Goal: Transaction & Acquisition: Download file/media

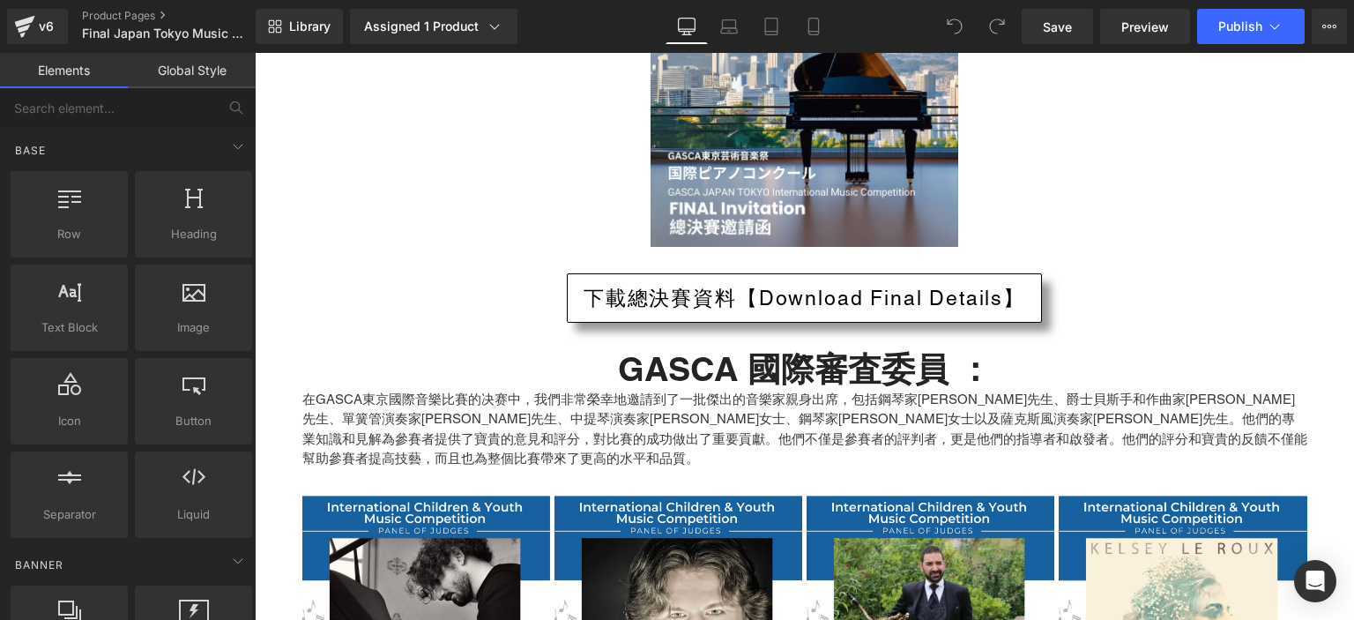
scroll to position [6201, 0]
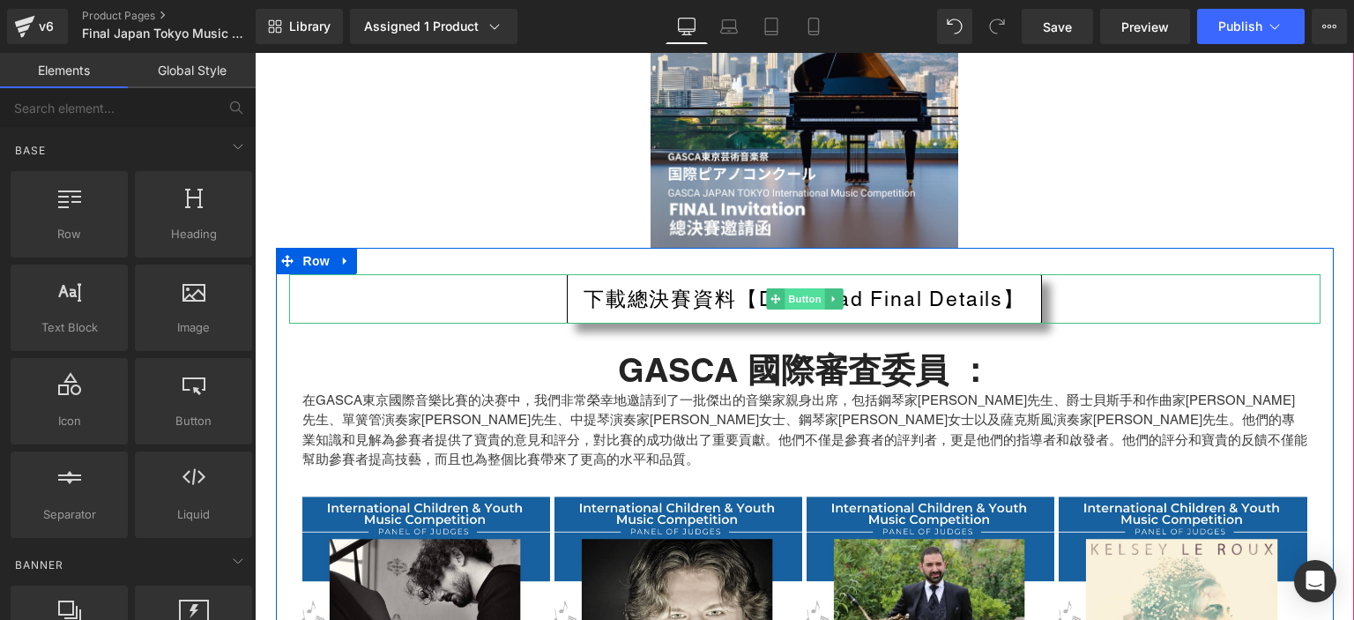
click at [785, 288] on span "Button" at bounding box center [805, 298] width 41 height 21
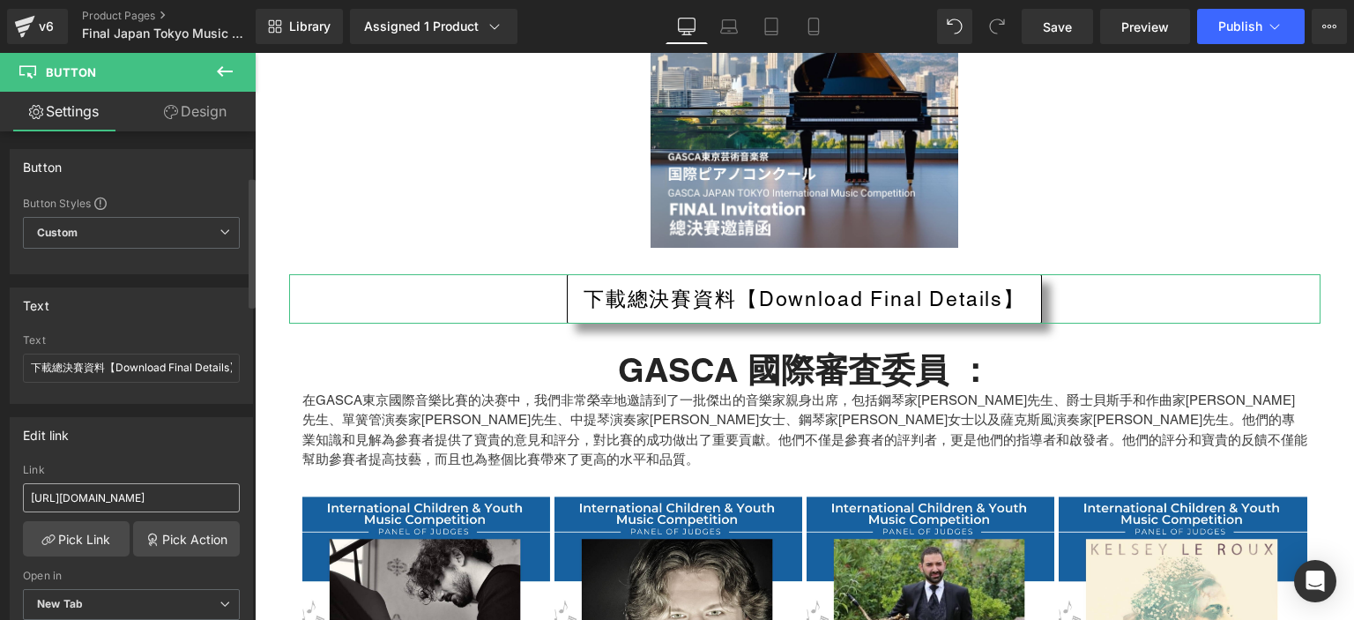
scroll to position [176, 0]
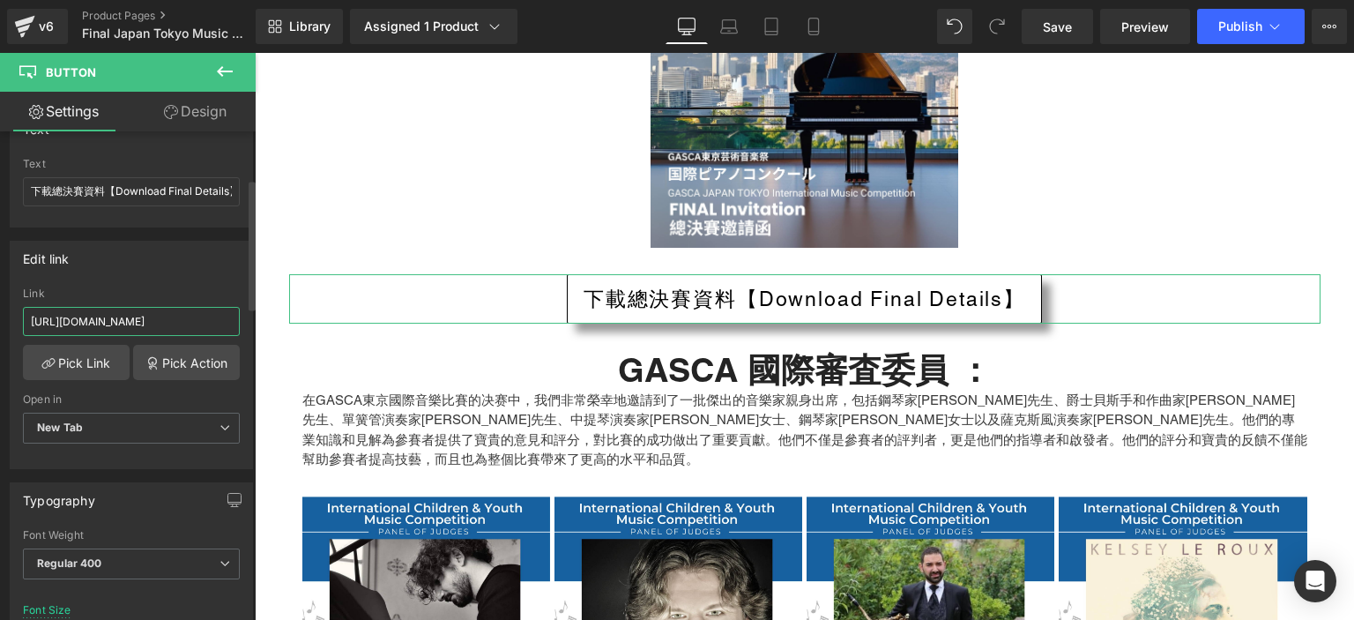
click at [113, 323] on input "[URL][DOMAIN_NAME]" at bounding box center [131, 321] width 217 height 29
paste input "[URL][DOMAIN_NAME]"
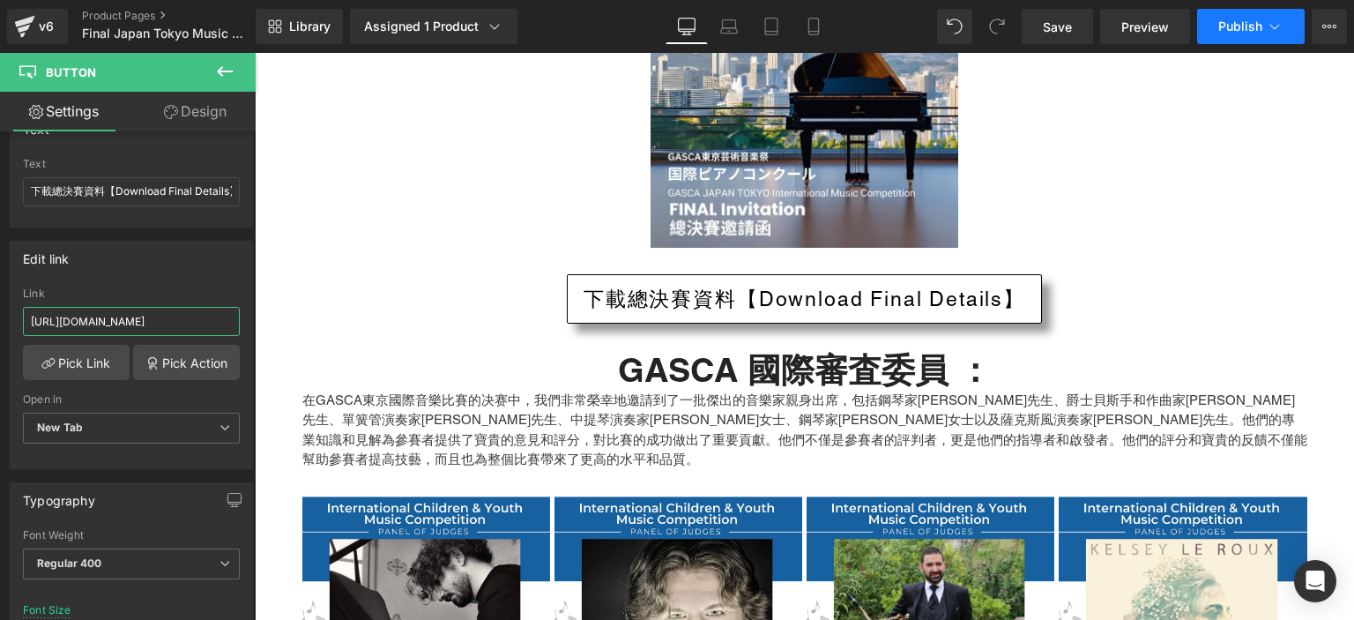
type input "[URL][DOMAIN_NAME]"
click at [1248, 28] on span "Publish" at bounding box center [1240, 26] width 44 height 14
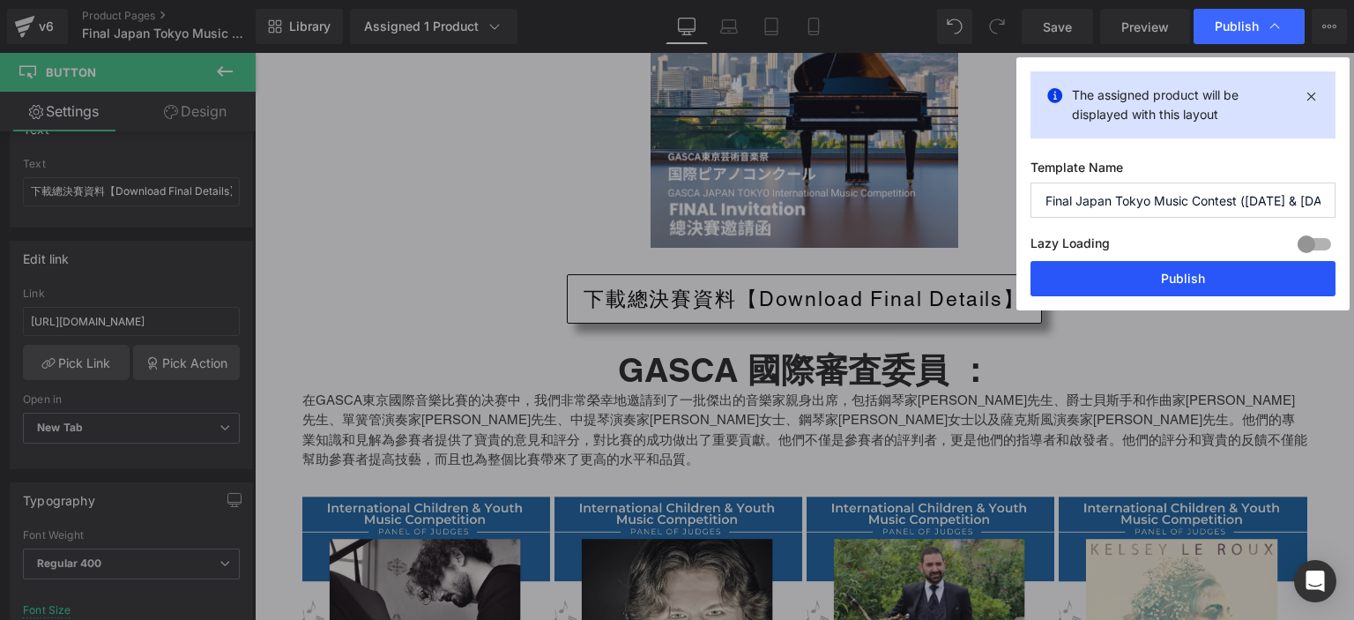
click at [1096, 272] on button "Publish" at bounding box center [1183, 278] width 305 height 35
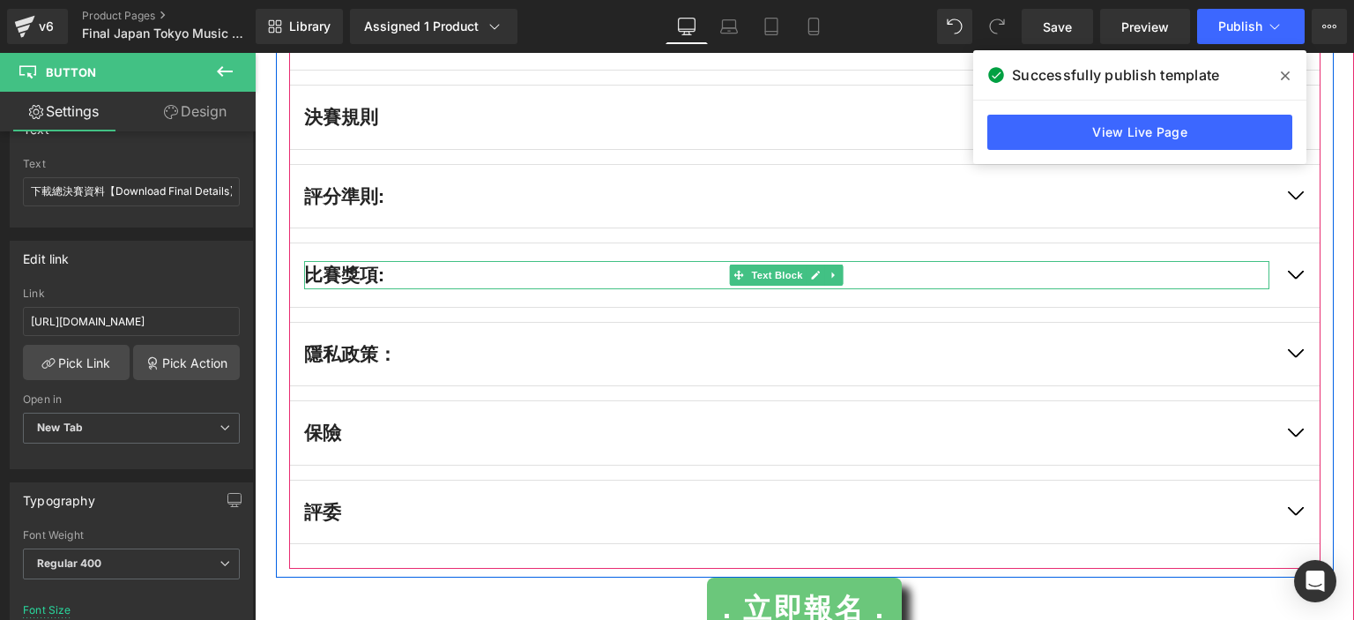
scroll to position [7029, 0]
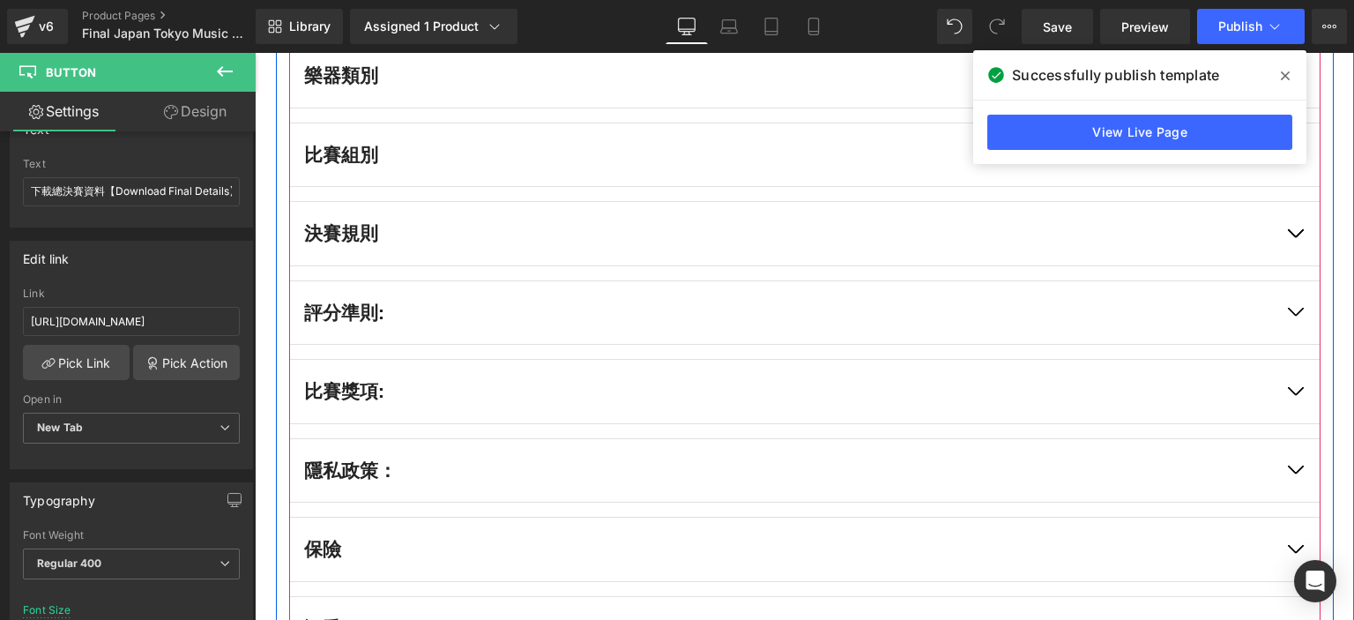
click at [1306, 360] on button "button" at bounding box center [1294, 391] width 49 height 63
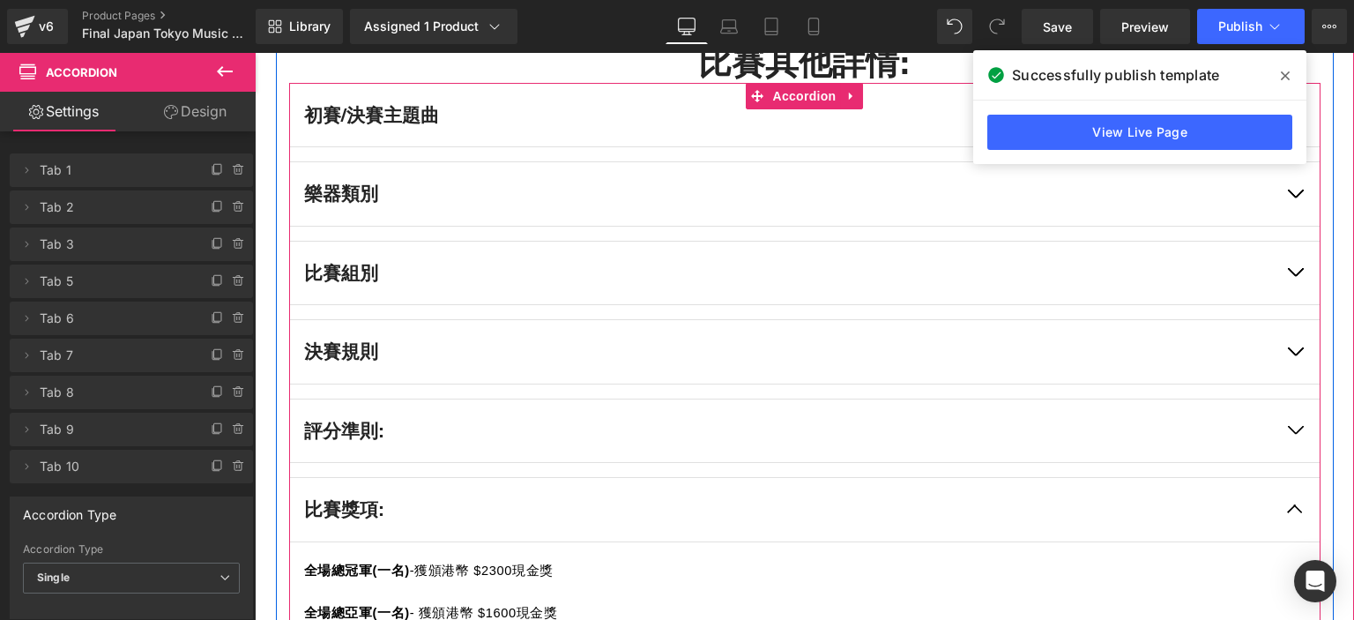
scroll to position [6910, 0]
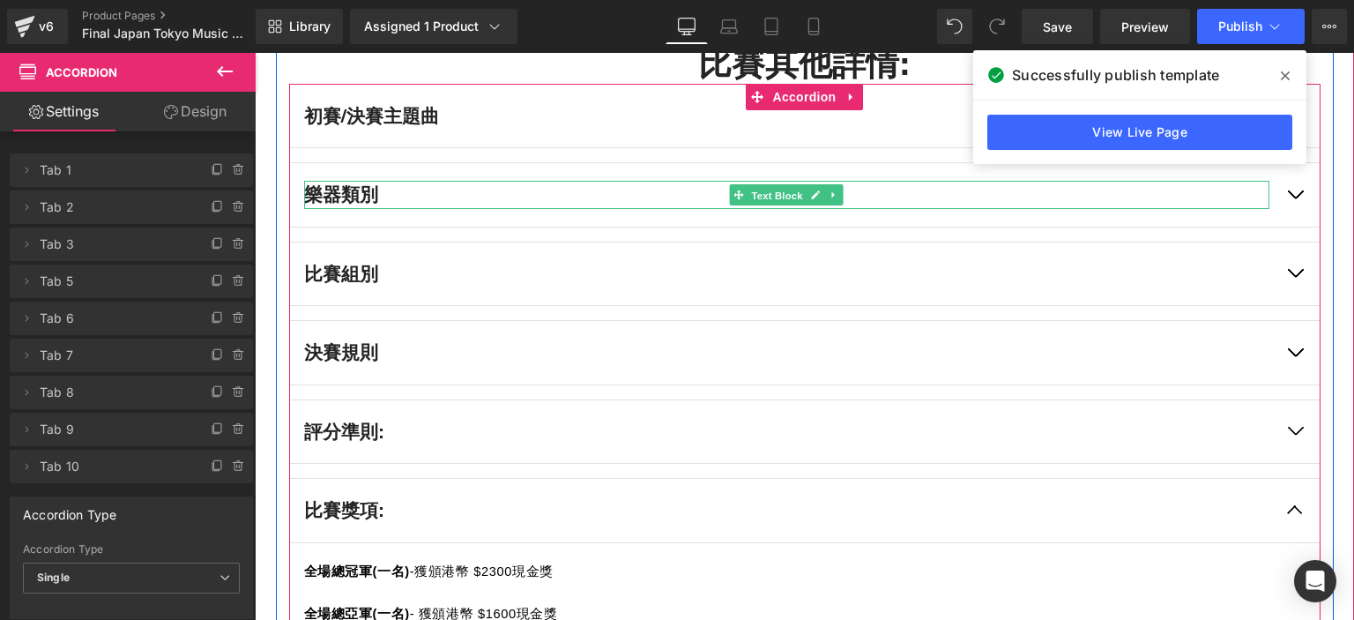
click at [778, 185] on span "Text Block" at bounding box center [777, 195] width 58 height 21
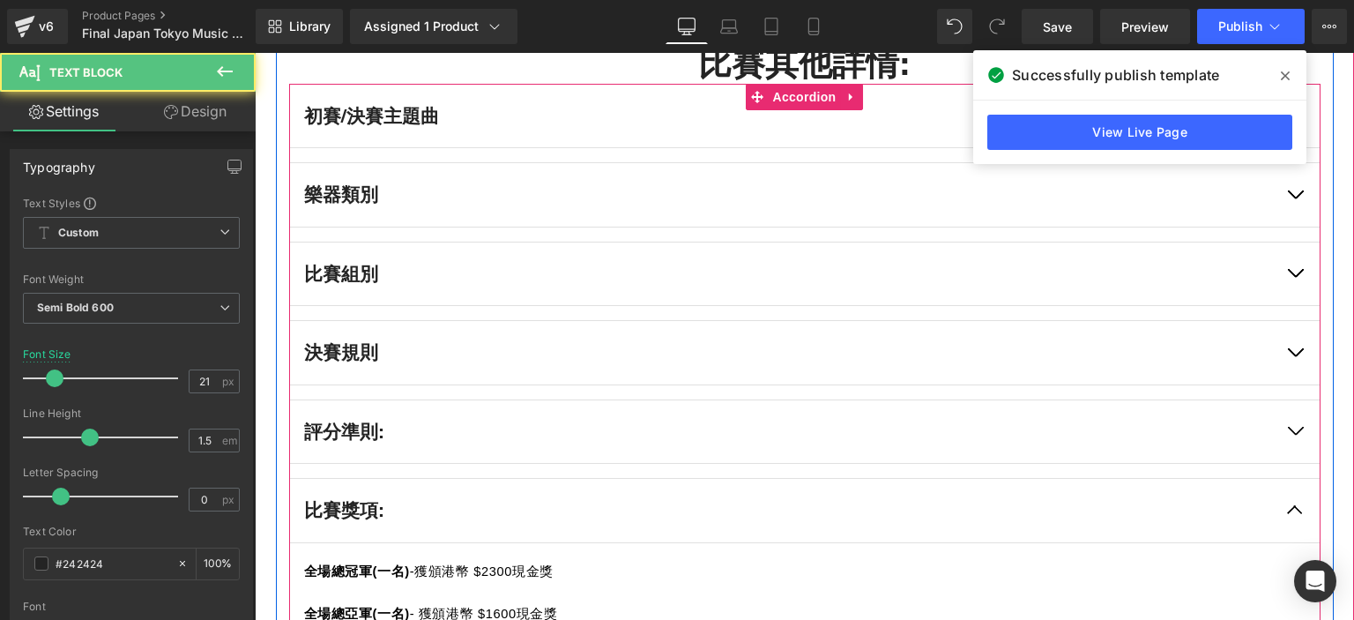
scroll to position [6796, 0]
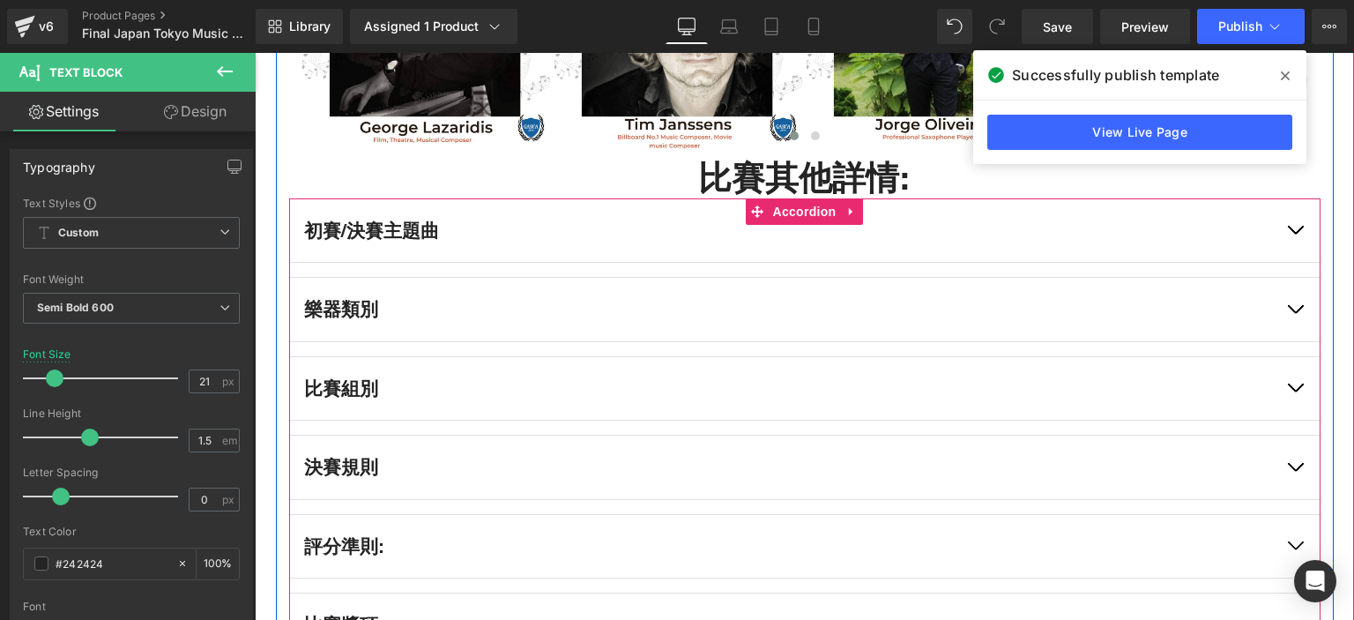
click at [1299, 278] on button "button" at bounding box center [1294, 309] width 49 height 63
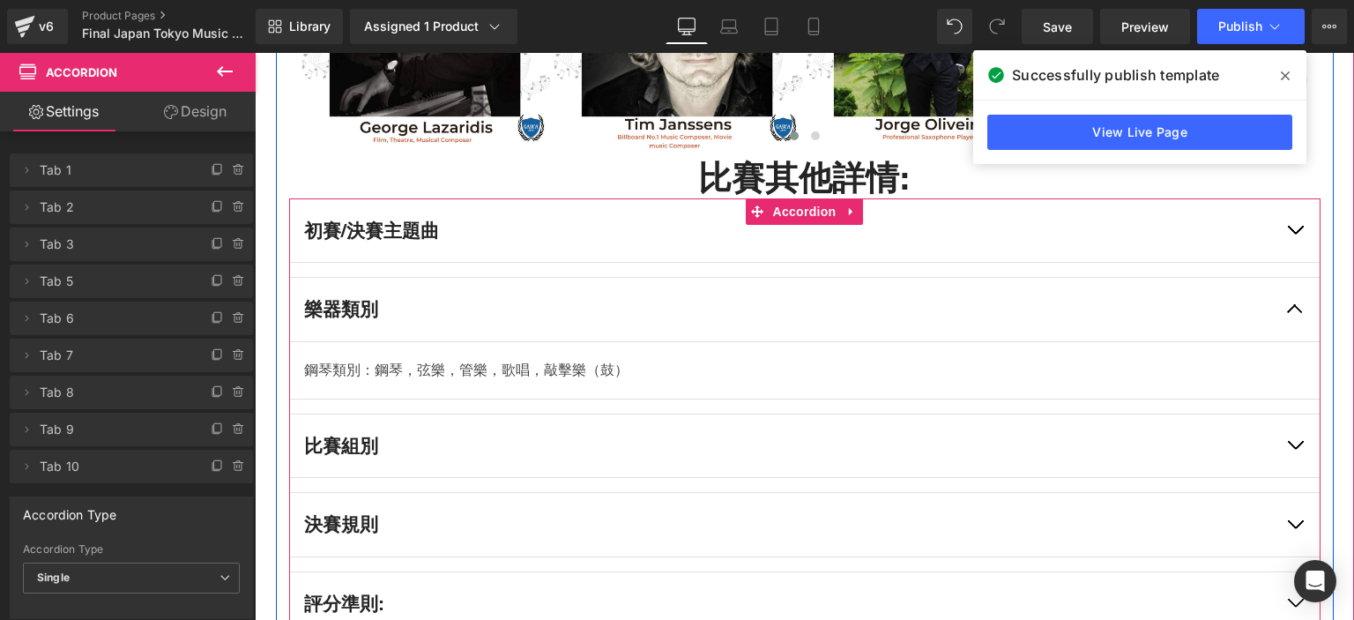
click at [1291, 414] on button "button" at bounding box center [1294, 445] width 49 height 63
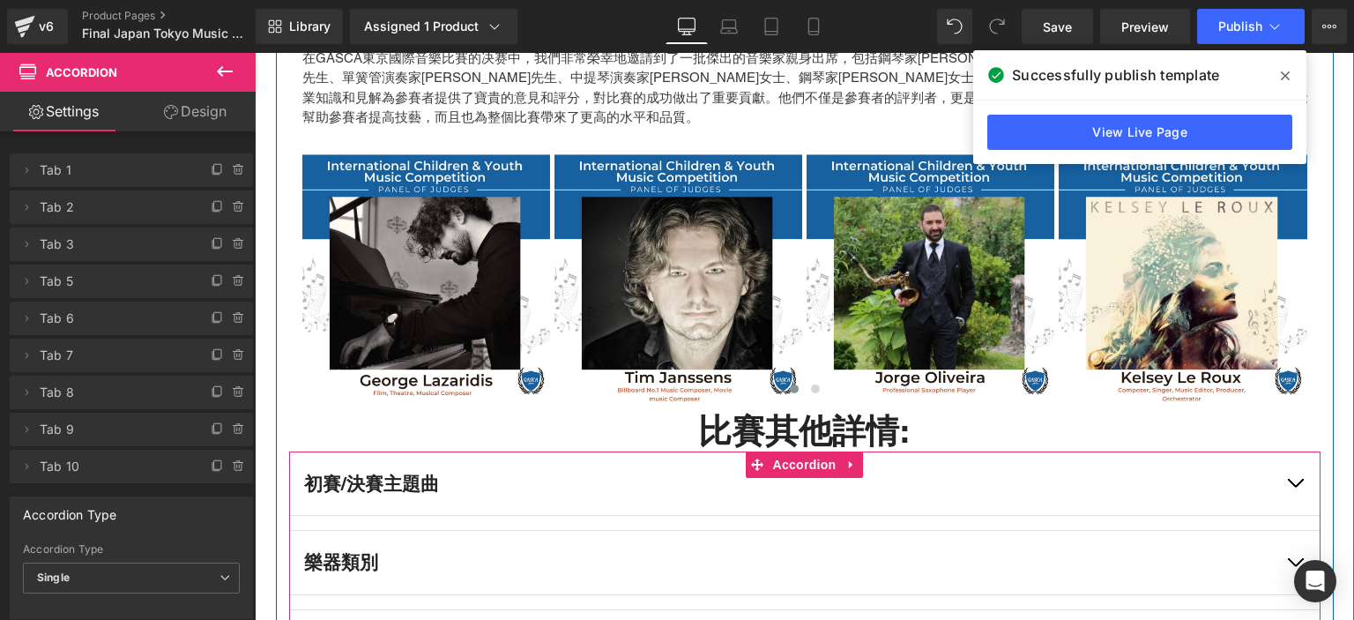
scroll to position [6540, 0]
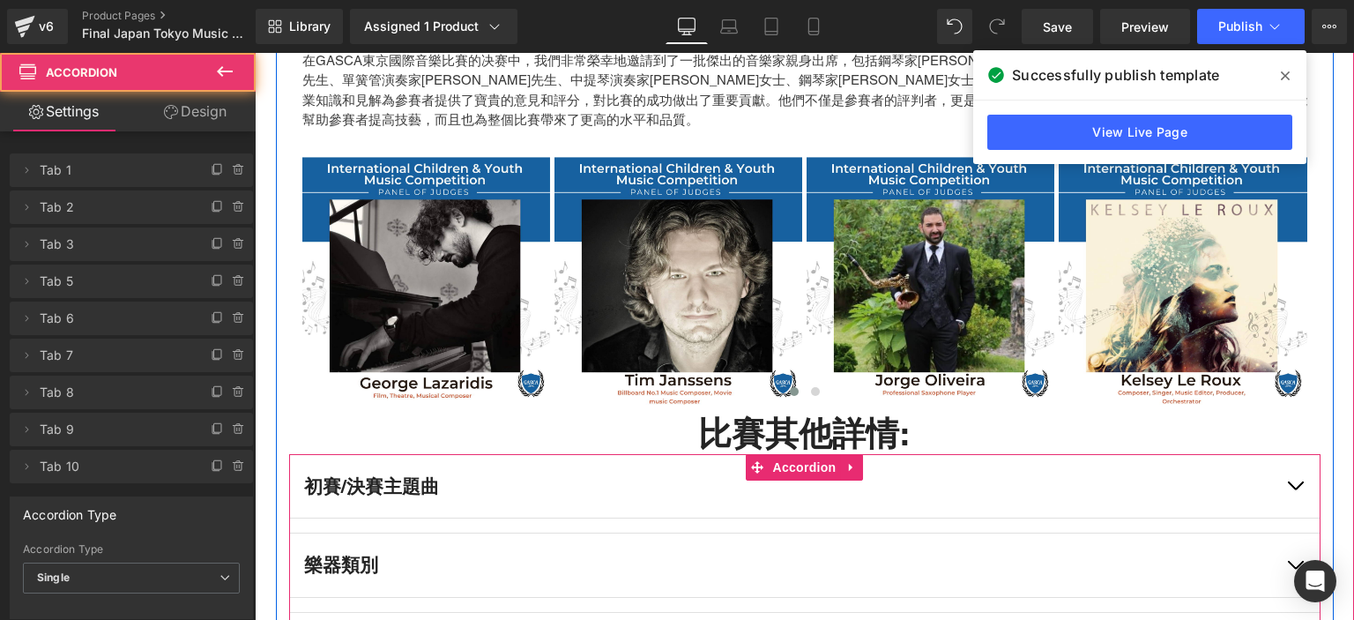
click at [1299, 455] on button "button" at bounding box center [1294, 486] width 49 height 63
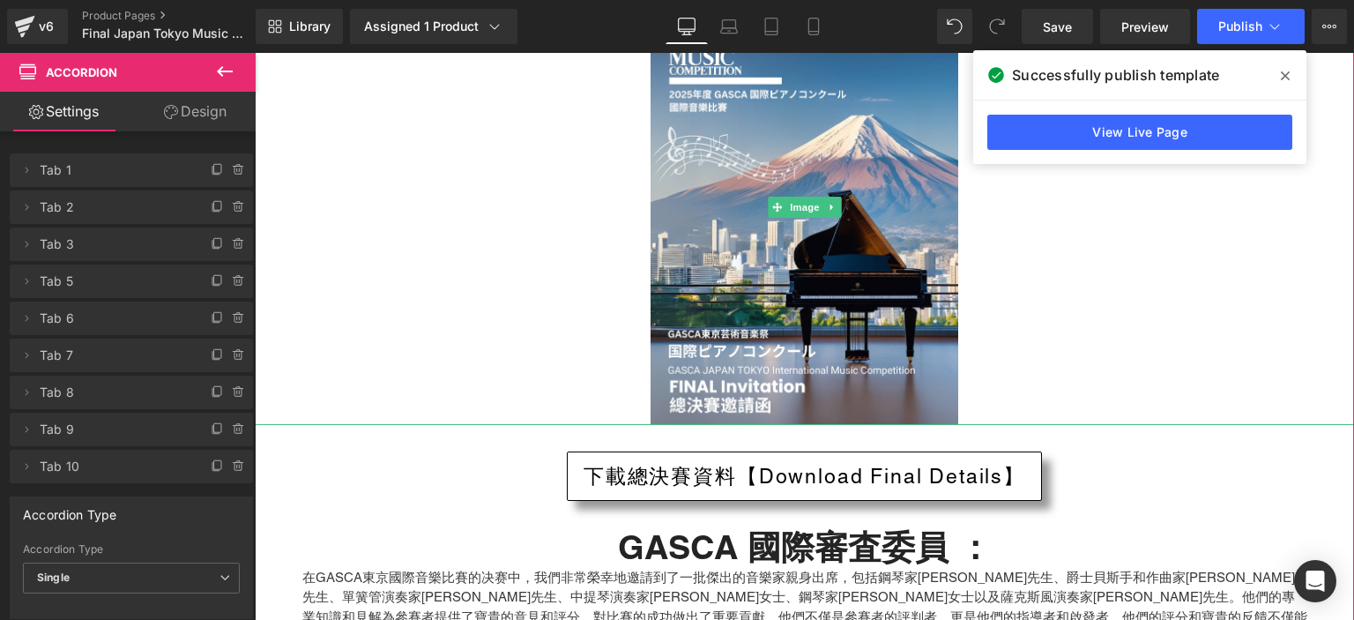
scroll to position [6024, 0]
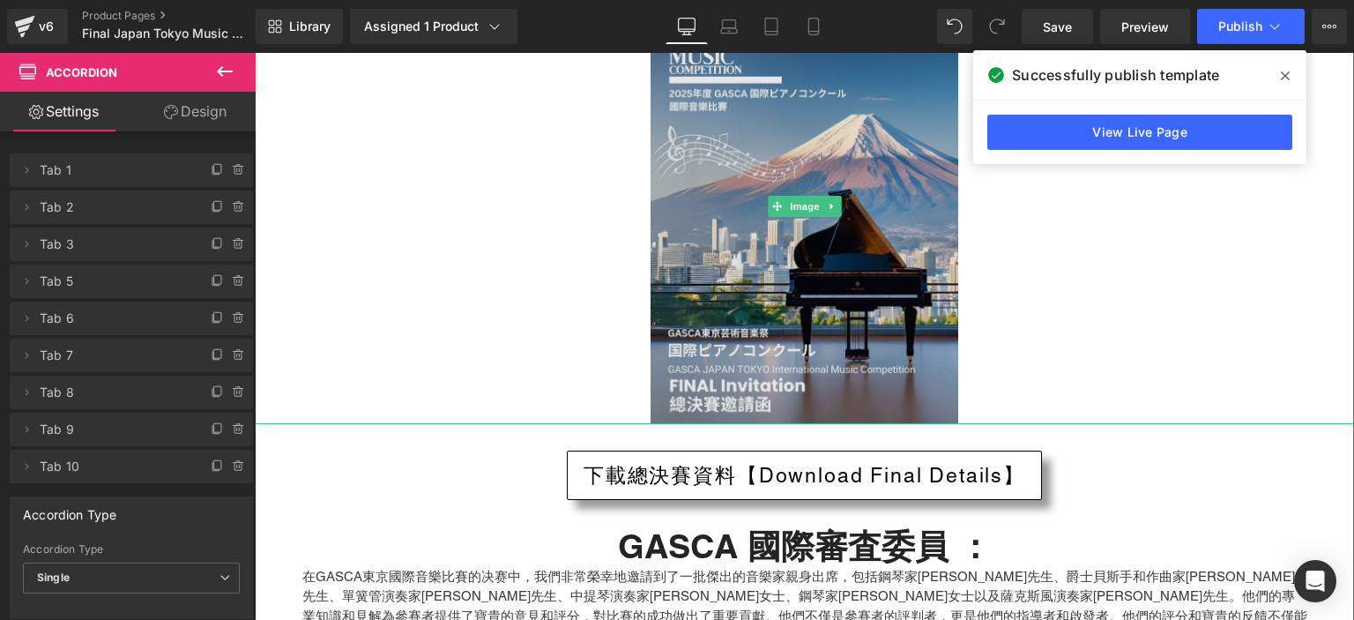
click at [740, 235] on img at bounding box center [805, 206] width 308 height 435
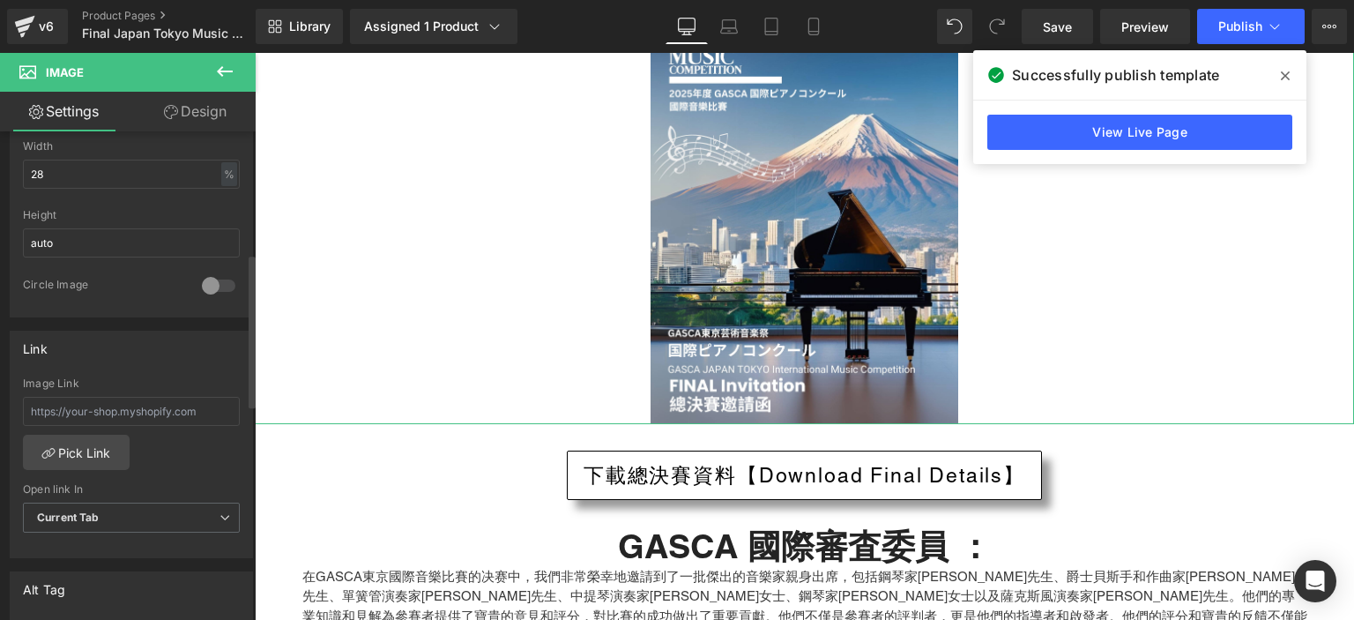
scroll to position [628, 0]
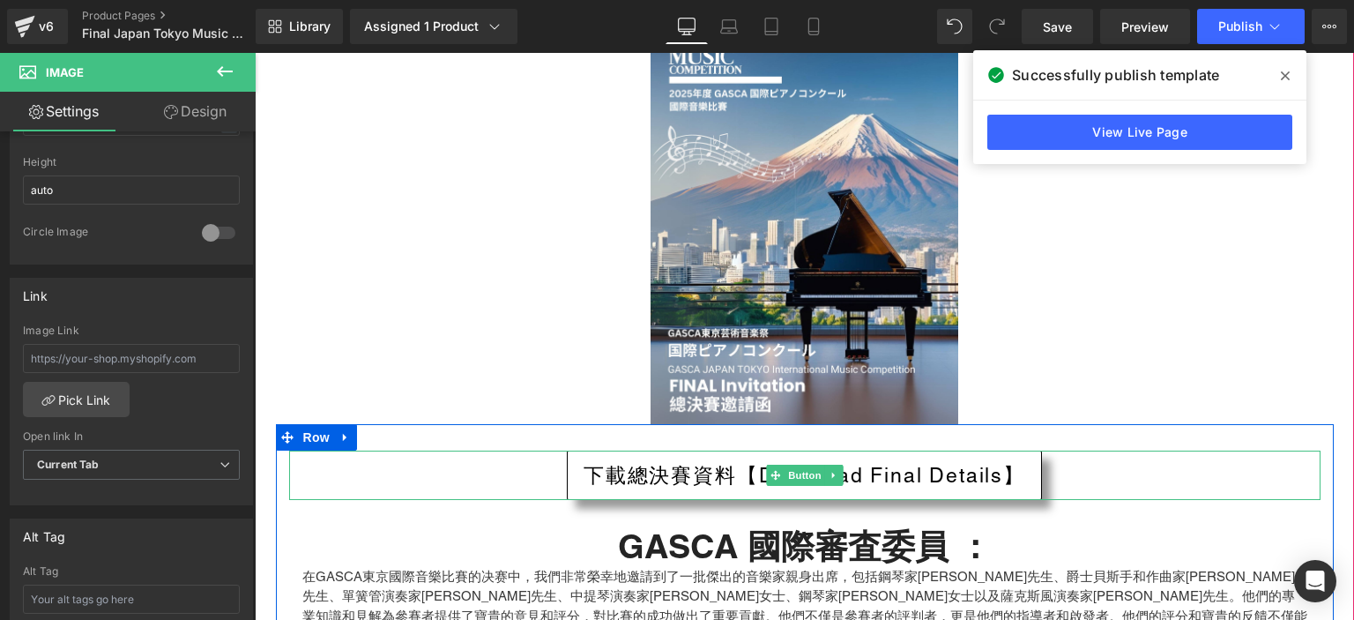
click at [642, 460] on span "下載總決賽資料【Download Final Details】" at bounding box center [805, 475] width 442 height 31
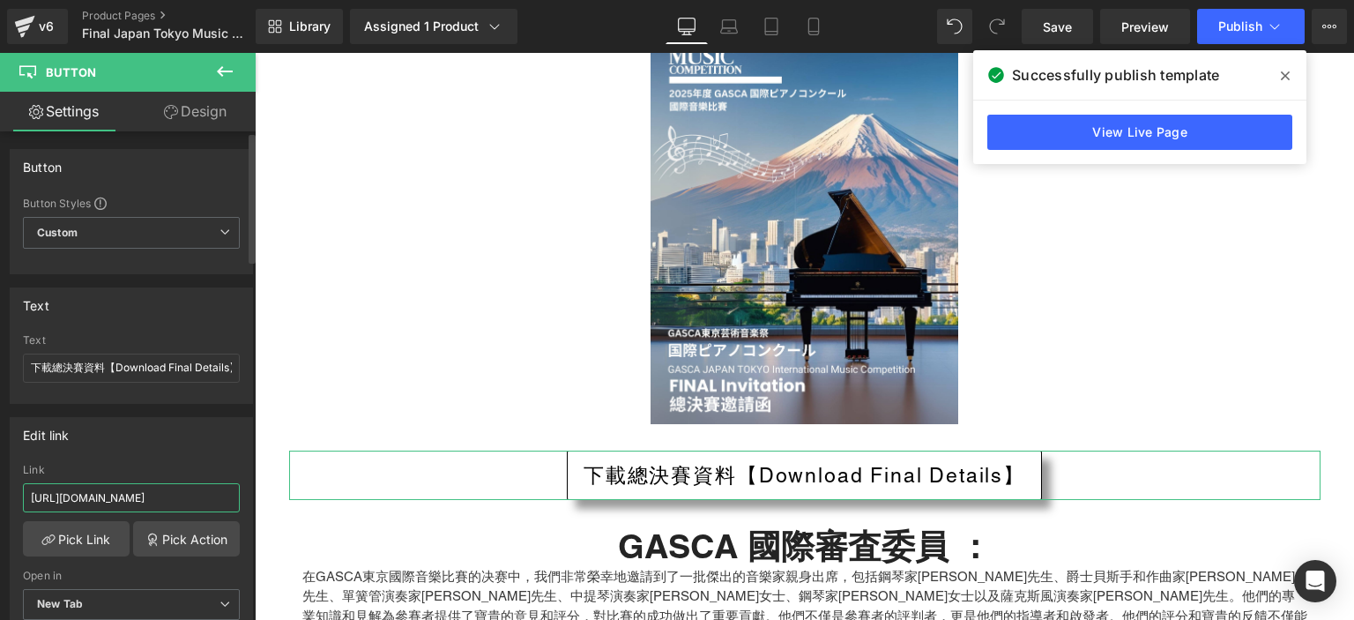
click at [103, 491] on input "[URL][DOMAIN_NAME]" at bounding box center [131, 497] width 217 height 29
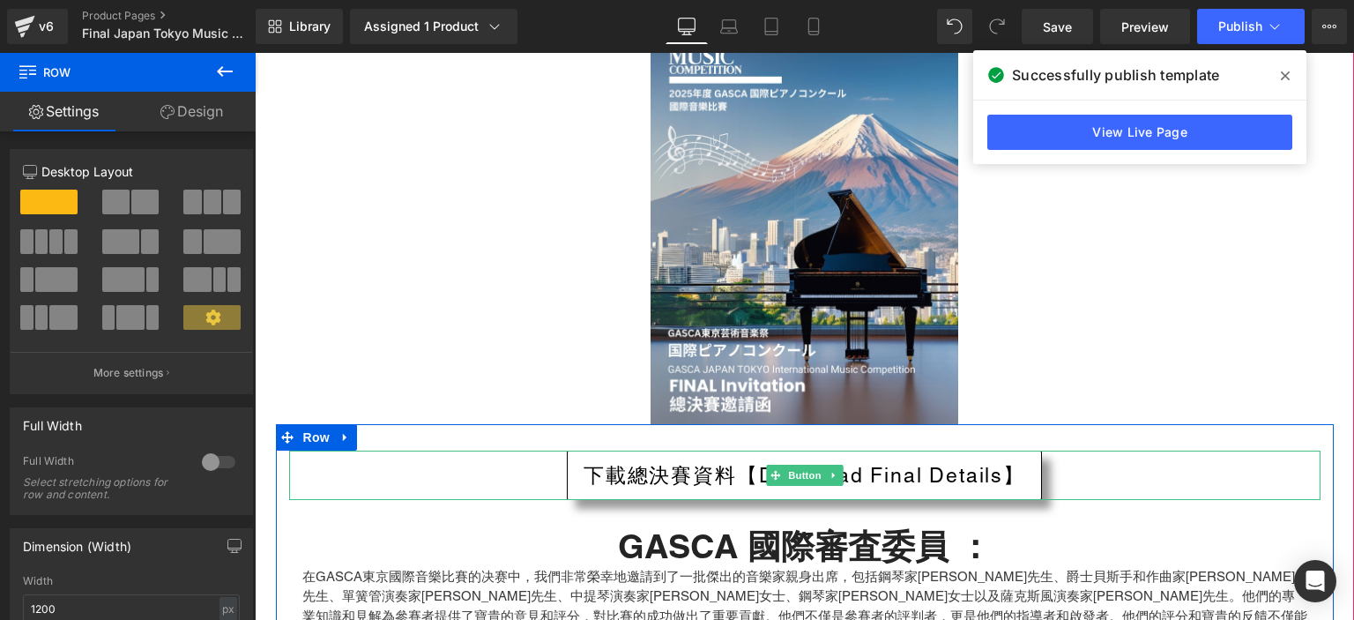
click at [738, 460] on span "下載總決賽資料【Download Final Details】" at bounding box center [805, 475] width 442 height 31
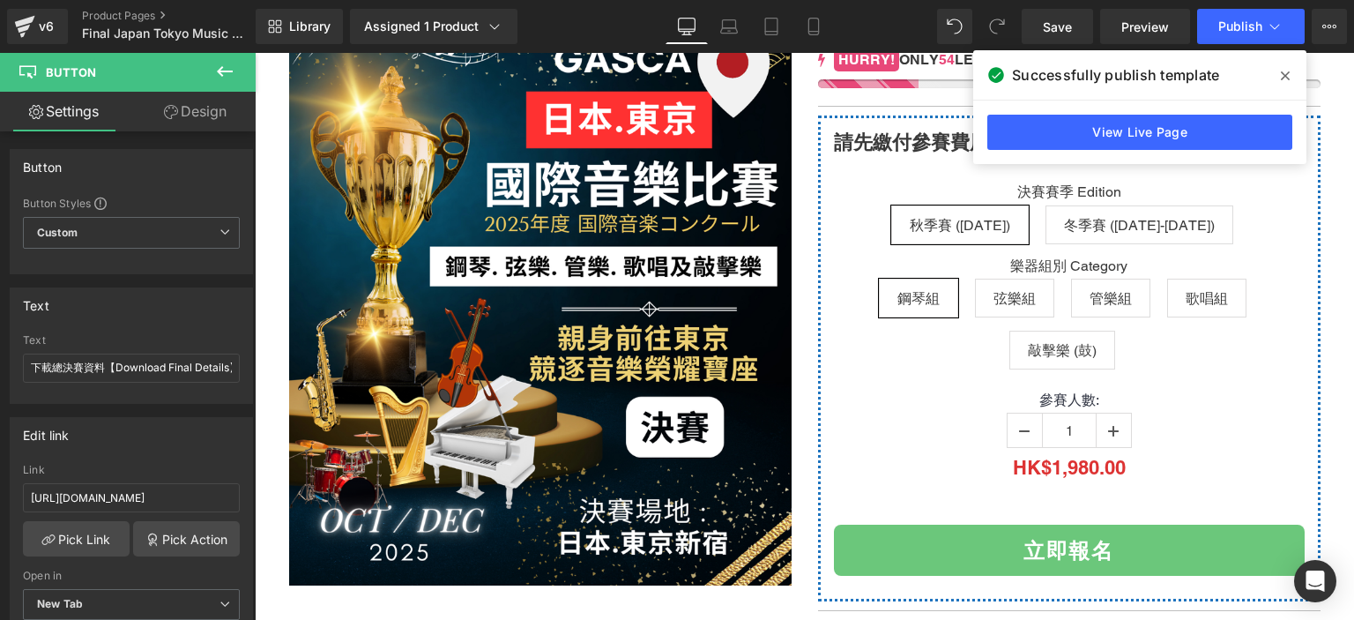
scroll to position [289, 0]
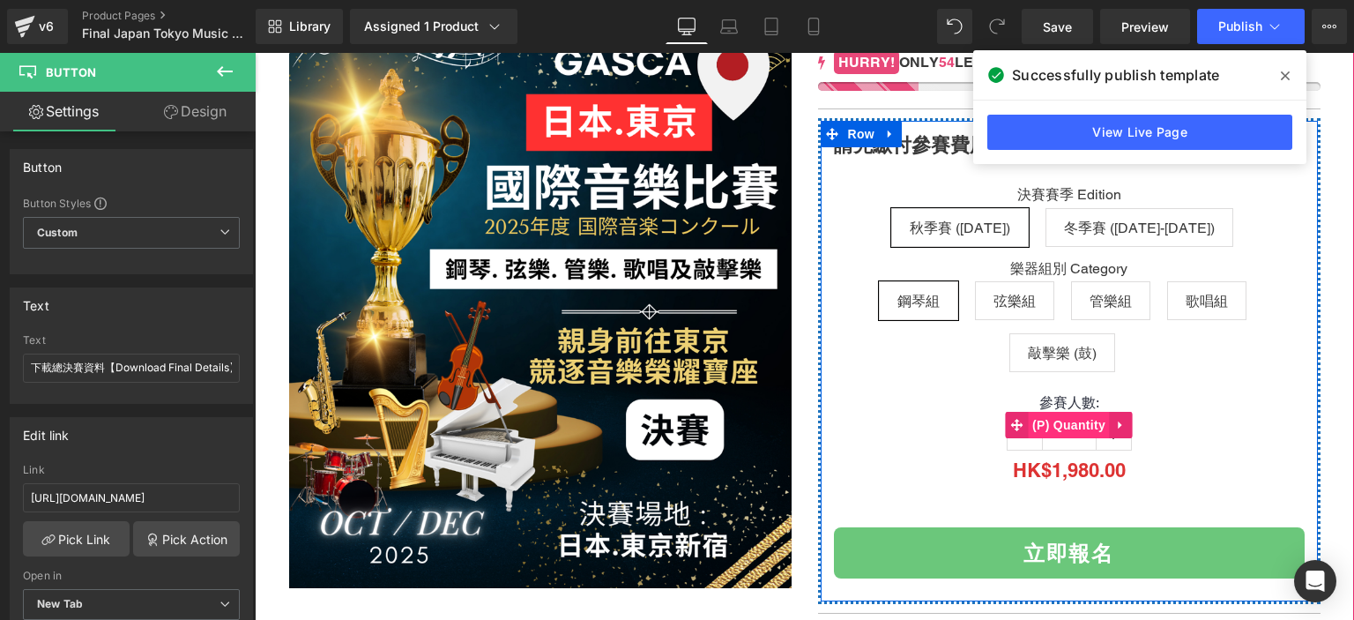
click at [1098, 433] on span "(P) Quantity" at bounding box center [1069, 425] width 82 height 26
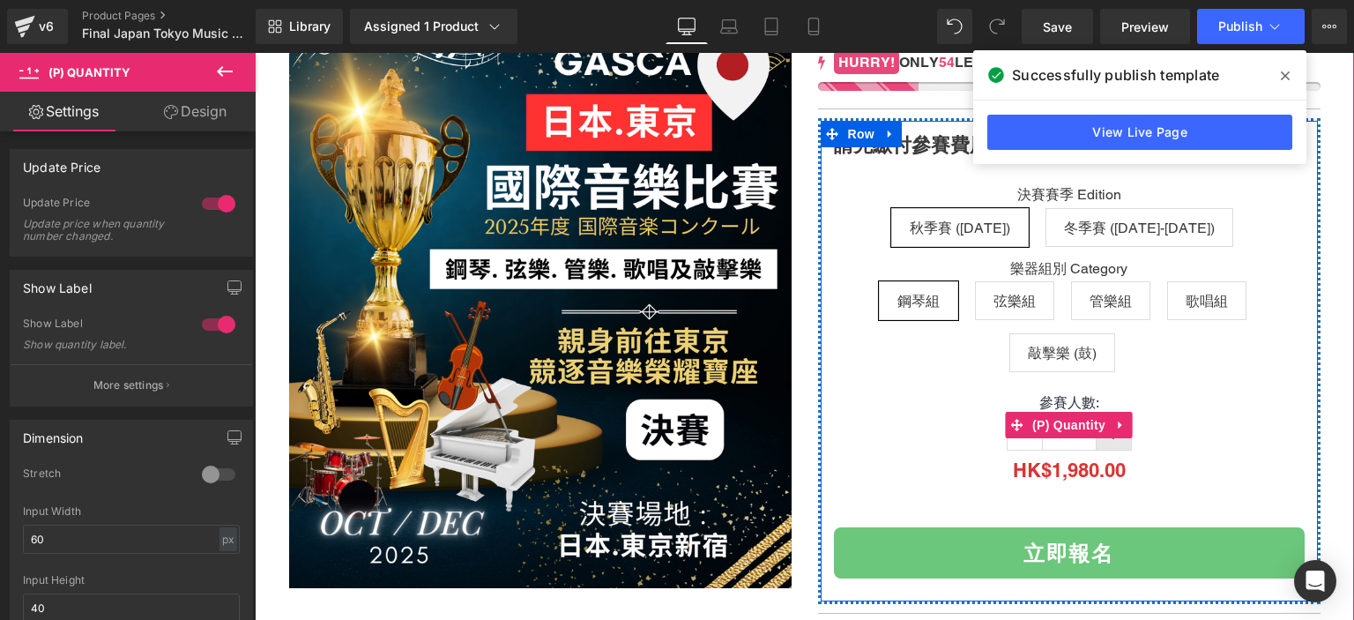
click at [1108, 439] on span at bounding box center [1113, 433] width 11 height 19
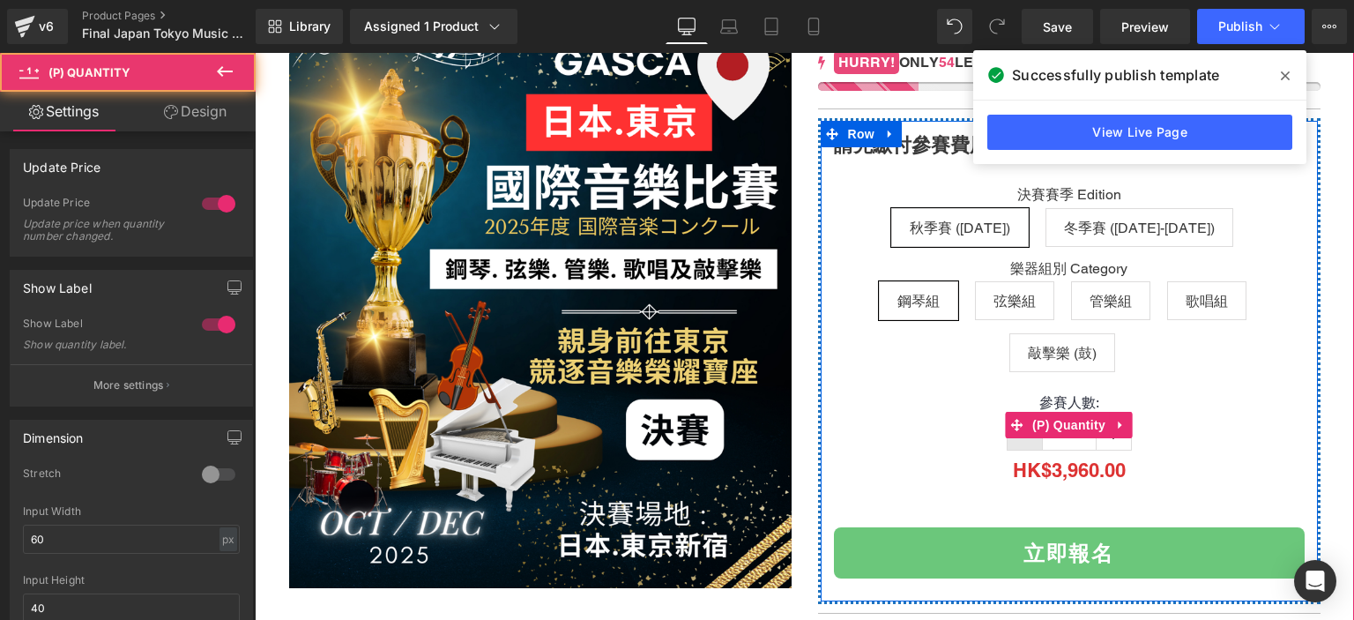
click at [1025, 443] on link at bounding box center [1025, 432] width 35 height 33
type input "1"
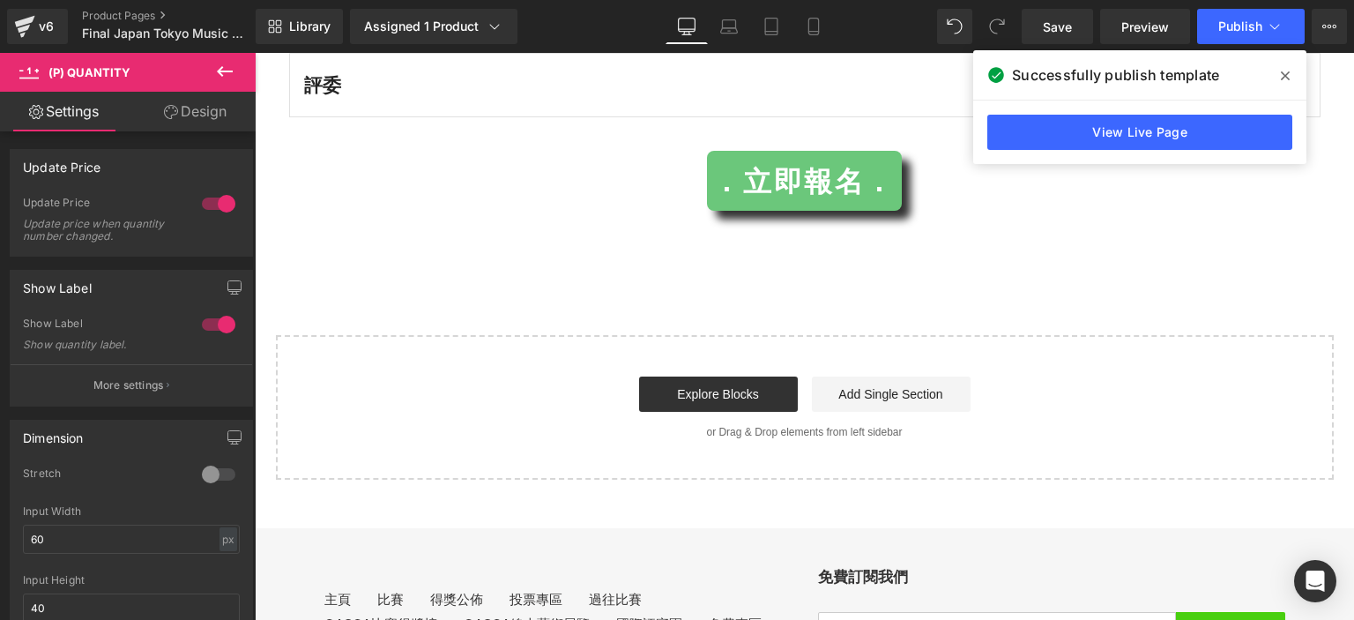
scroll to position [7927, 0]
